Goal: Task Accomplishment & Management: Manage account settings

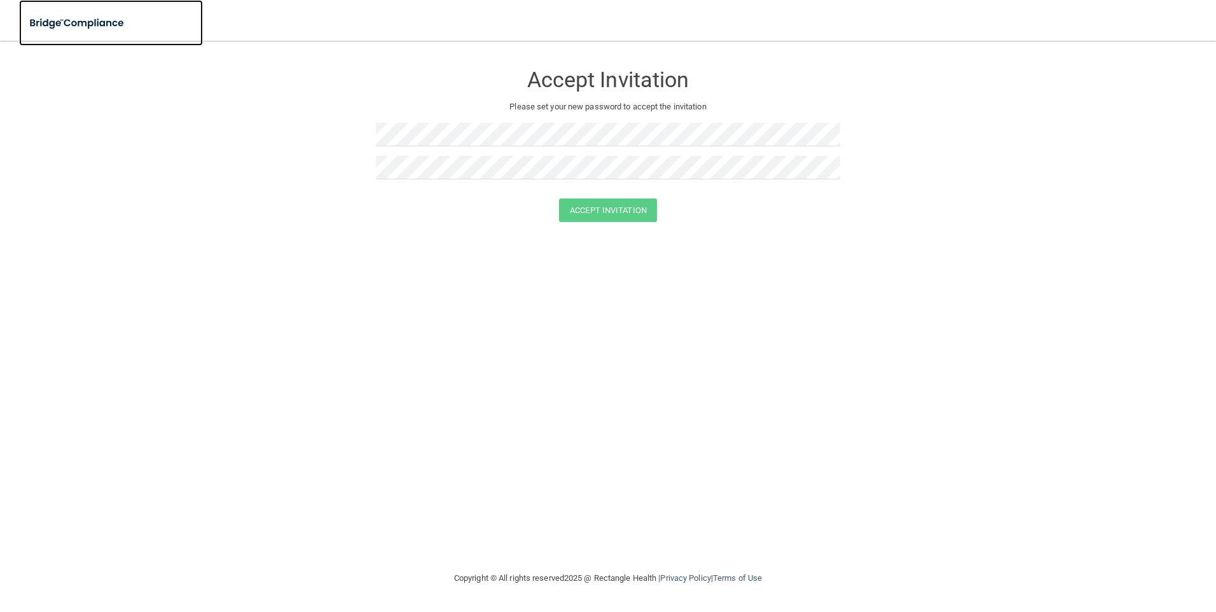
click at [56, 18] on img at bounding box center [77, 23] width 117 height 26
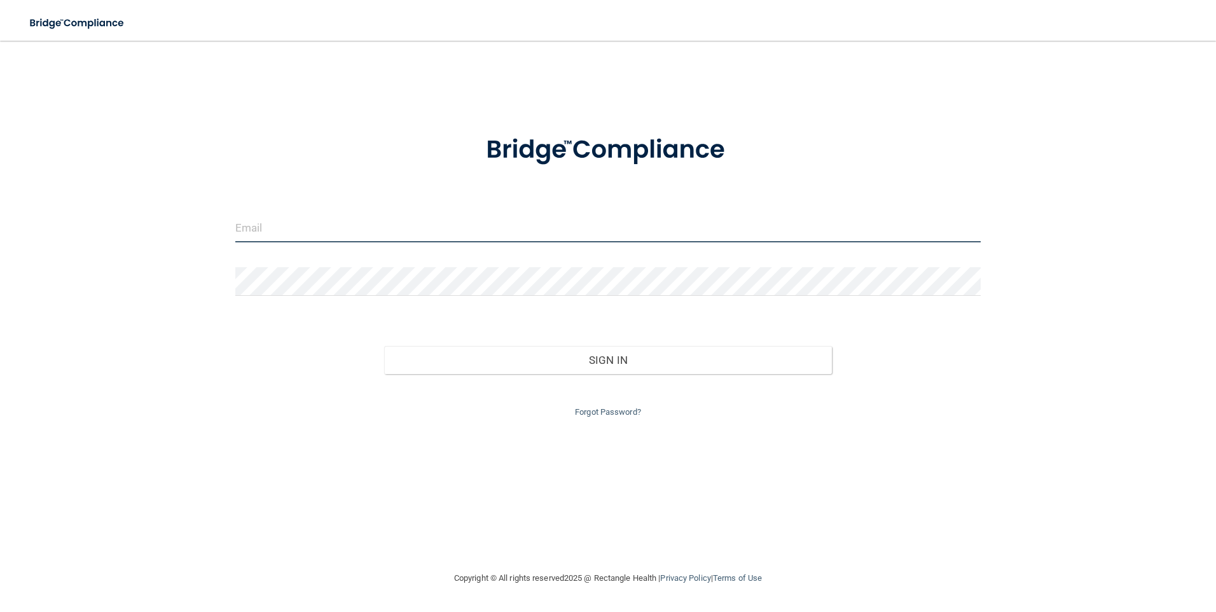
type input "[EMAIL_ADDRESS][DOMAIN_NAME]"
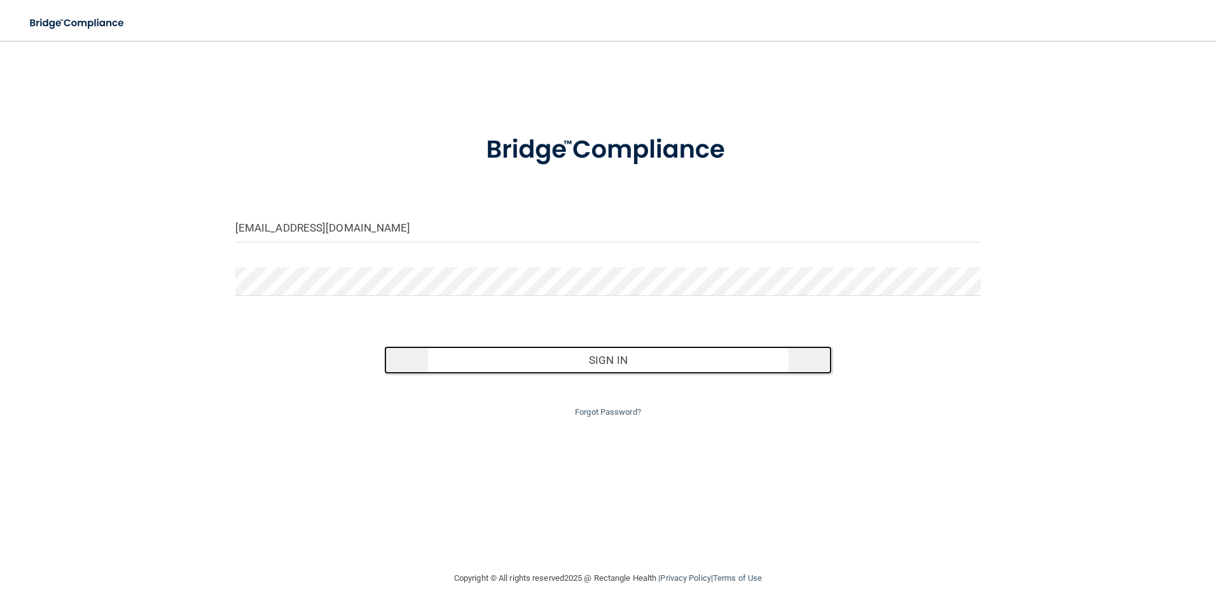
click at [612, 358] on button "Sign In" at bounding box center [608, 360] width 448 height 28
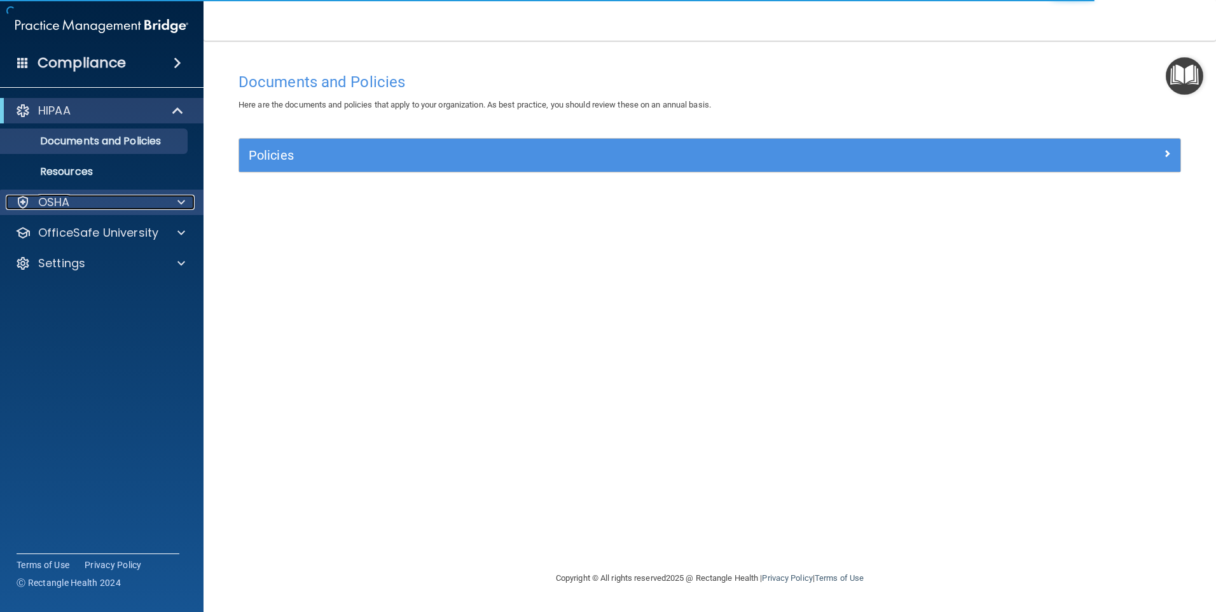
click at [179, 203] on span at bounding box center [181, 202] width 8 height 15
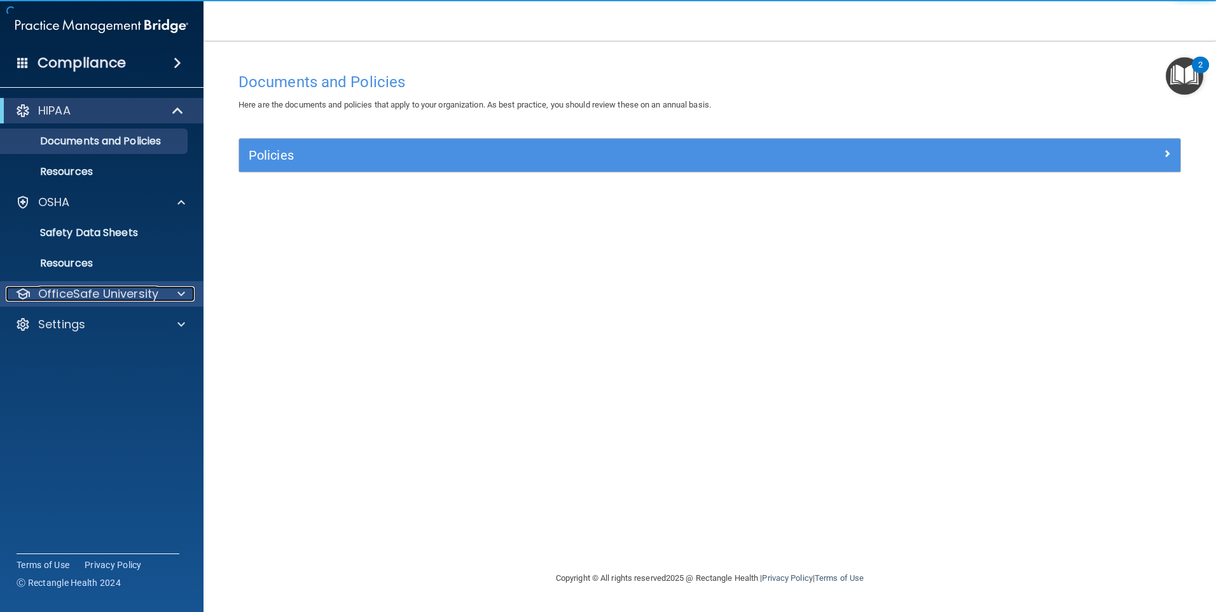
click at [180, 292] on span at bounding box center [181, 293] width 8 height 15
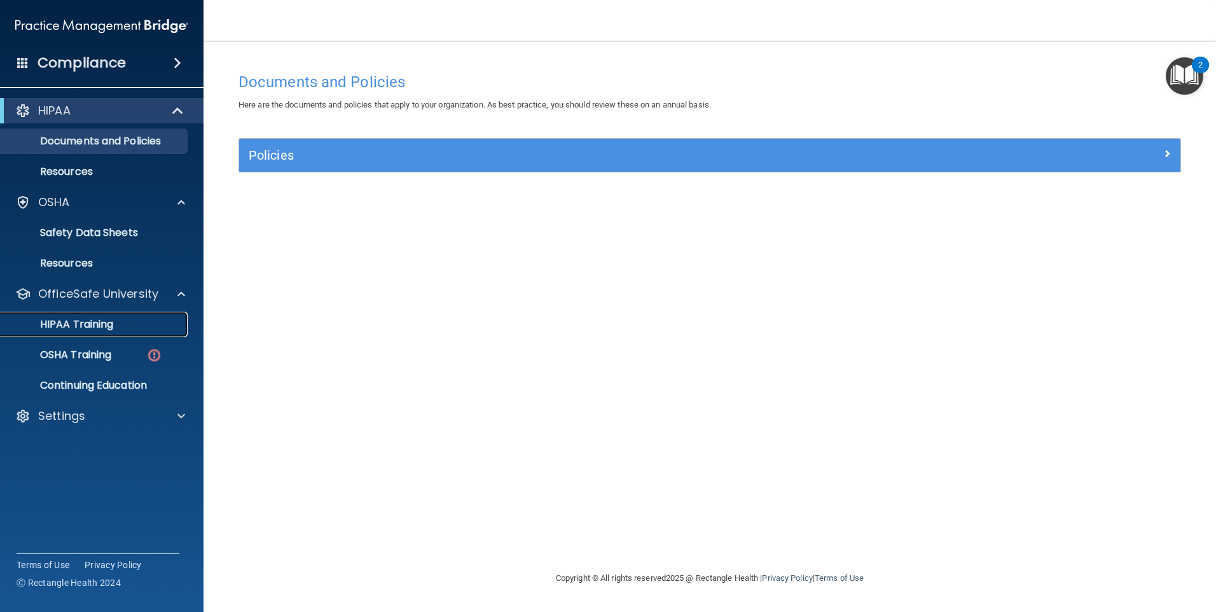
click at [106, 326] on p "HIPAA Training" at bounding box center [60, 324] width 105 height 13
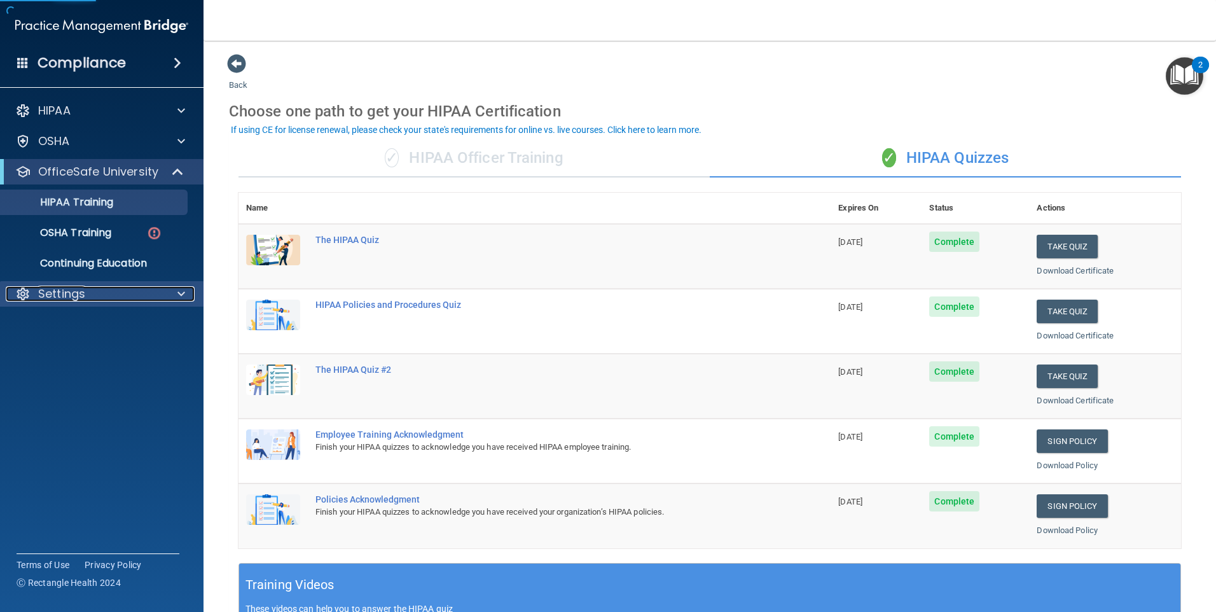
click at [169, 294] on div at bounding box center [179, 293] width 32 height 15
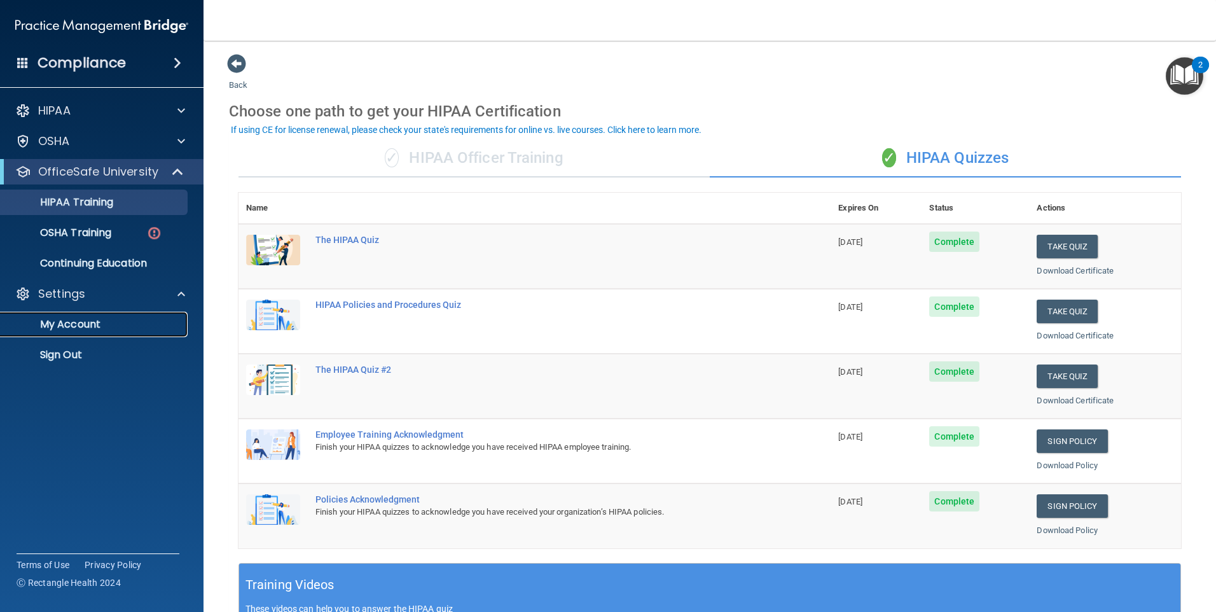
click at [109, 322] on p "My Account" at bounding box center [95, 324] width 174 height 13
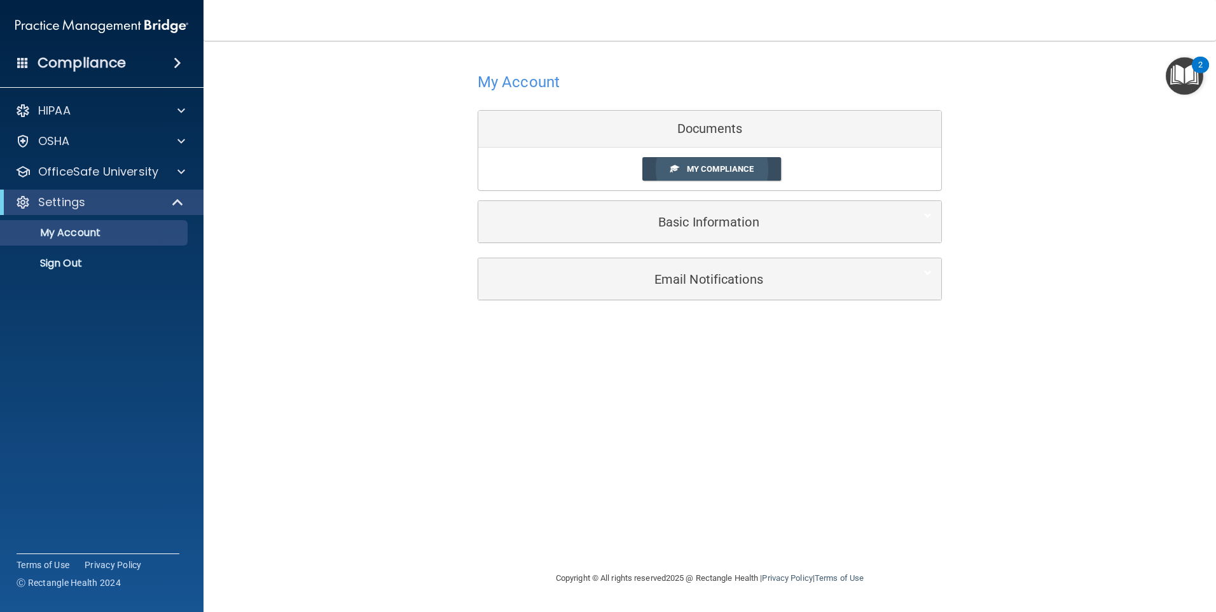
click at [725, 163] on link "My Compliance" at bounding box center [711, 169] width 139 height 24
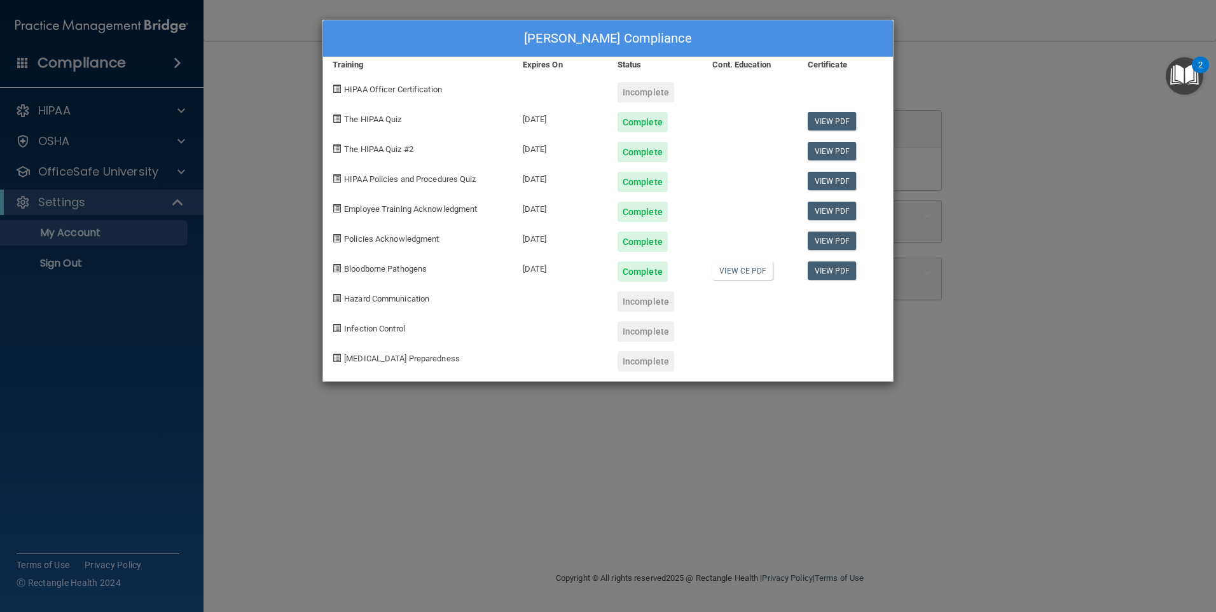
click at [73, 147] on div "[PERSON_NAME] Compliance Training Expires On Status Cont. Education Certificate…" at bounding box center [608, 306] width 1216 height 612
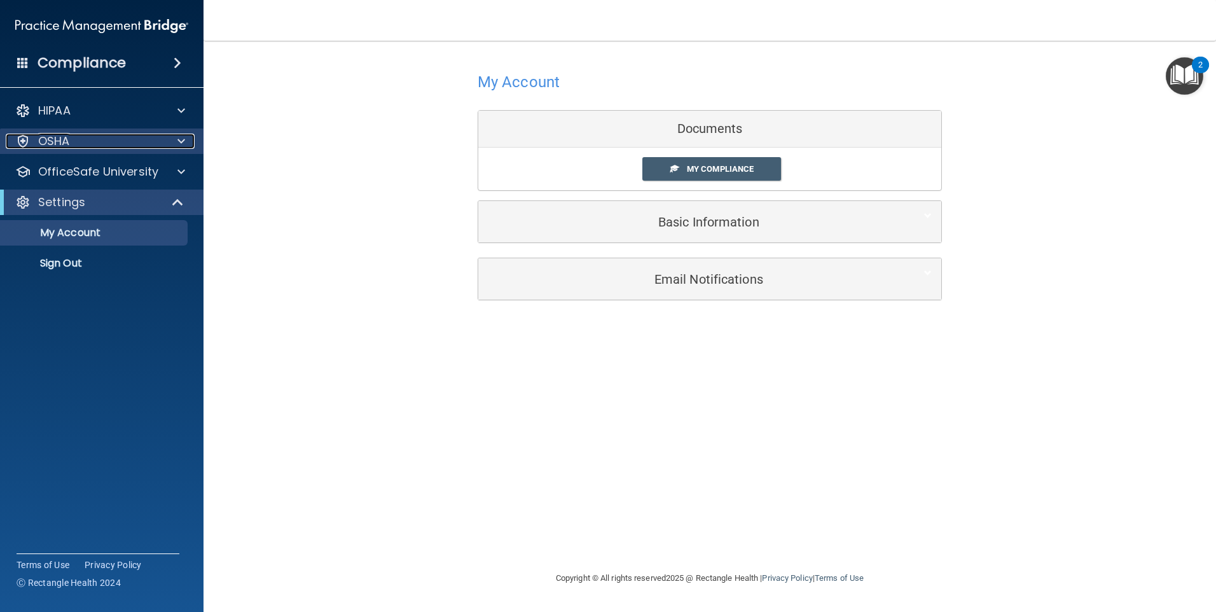
click at [176, 146] on div at bounding box center [179, 141] width 32 height 15
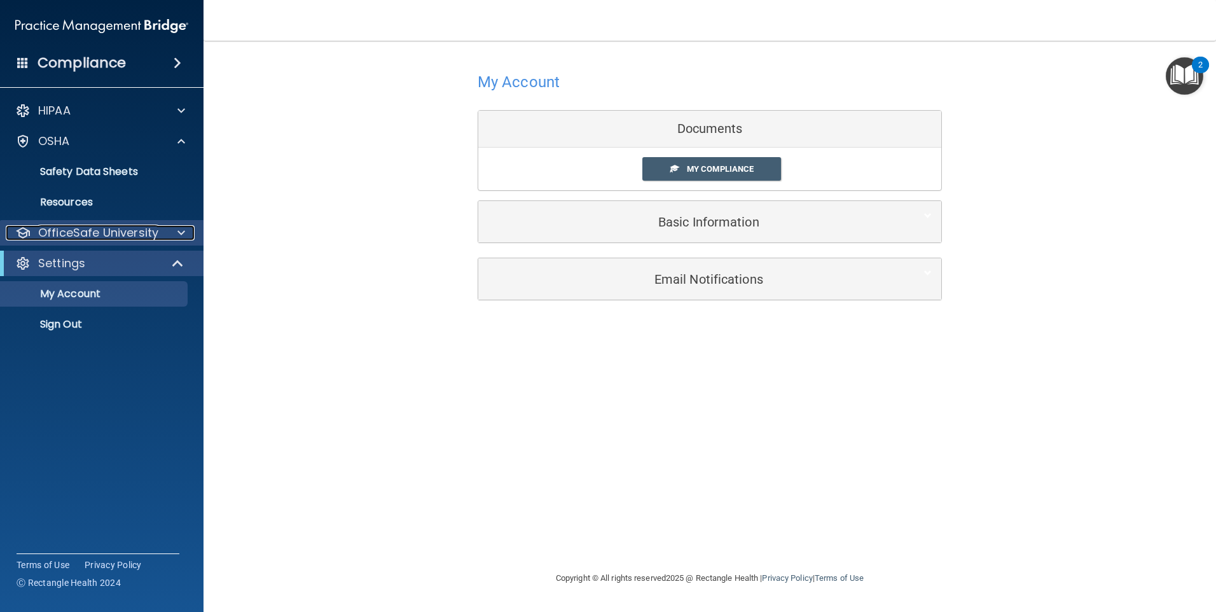
click at [179, 229] on span at bounding box center [181, 232] width 8 height 15
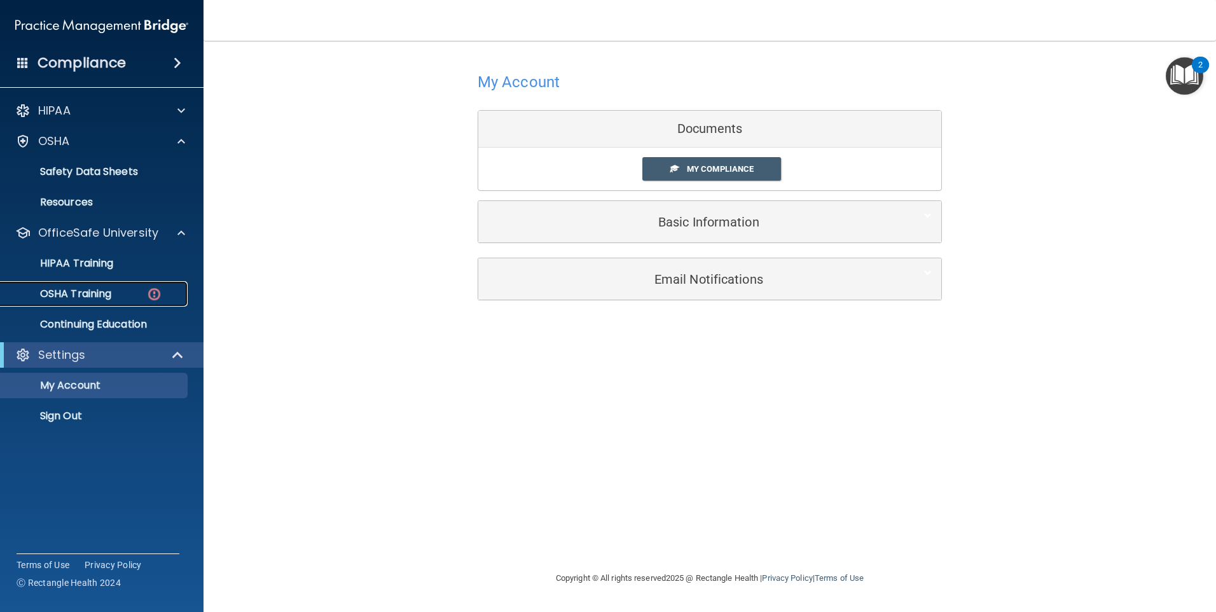
click at [149, 294] on img at bounding box center [154, 294] width 16 height 16
